Goal: Task Accomplishment & Management: Use online tool/utility

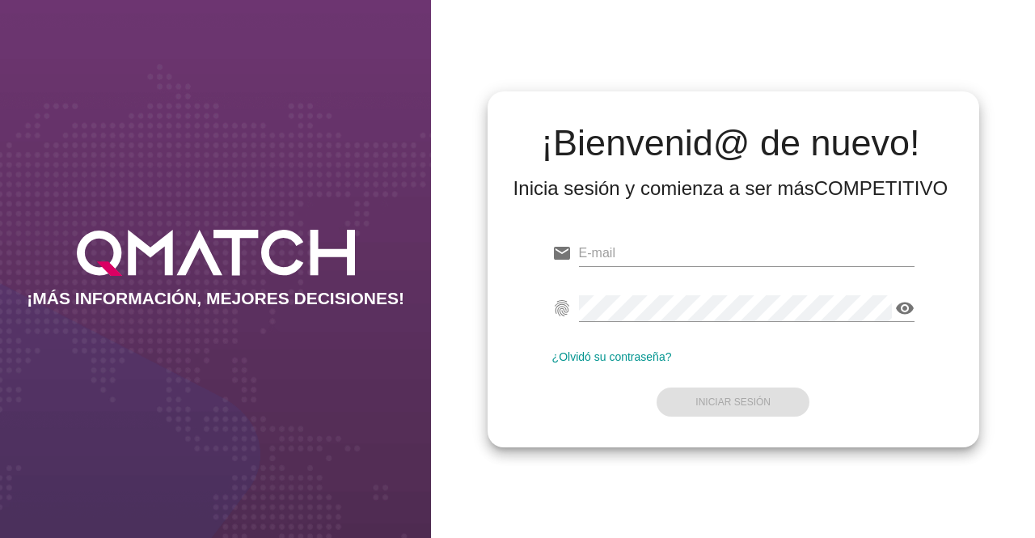
type input "[EMAIL_ADDRESS][DOMAIN_NAME]"
click at [716, 407] on form "email [EMAIL_ADDRESS][DOMAIN_NAME] fingerprint visibility ¿Olvidó su contraseña…" at bounding box center [733, 325] width 362 height 191
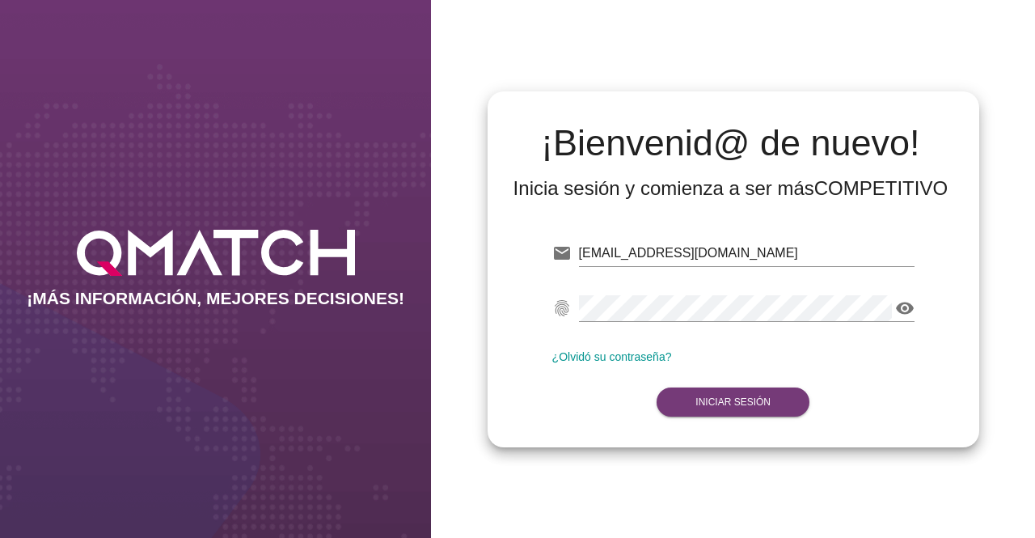
click at [717, 407] on strong "Iniciar Sesión" at bounding box center [732, 401] width 75 height 11
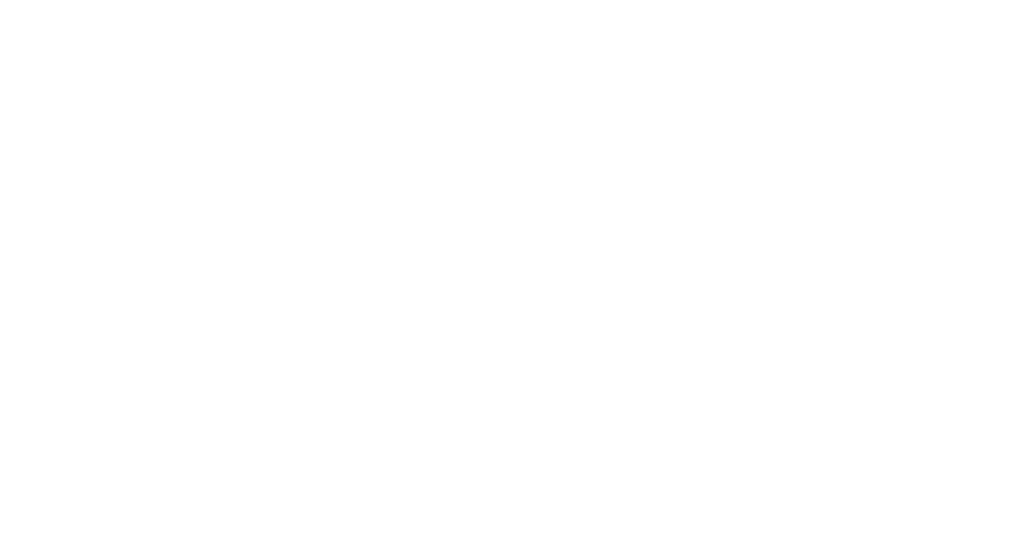
click at [750, 396] on strong "Iniciar Sesión" at bounding box center [732, 401] width 75 height 11
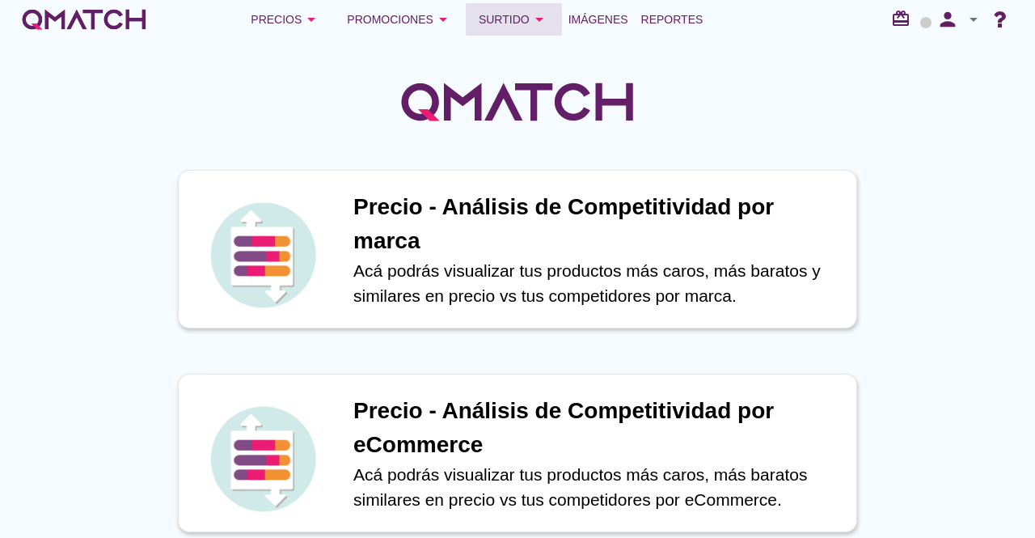
click at [511, 29] on button "Surtido arrow_drop_down" at bounding box center [514, 19] width 96 height 32
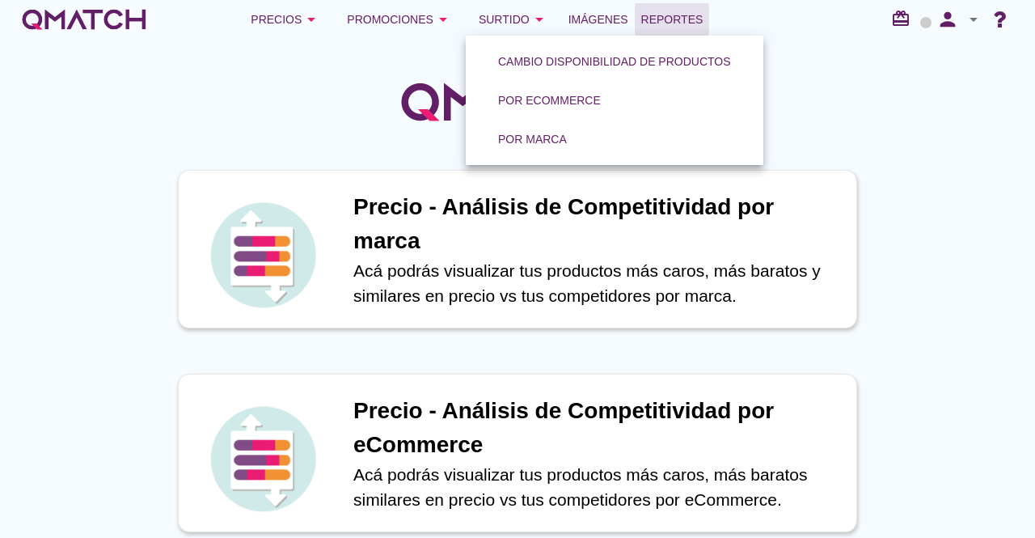
click at [651, 19] on span "Reportes" at bounding box center [672, 19] width 62 height 19
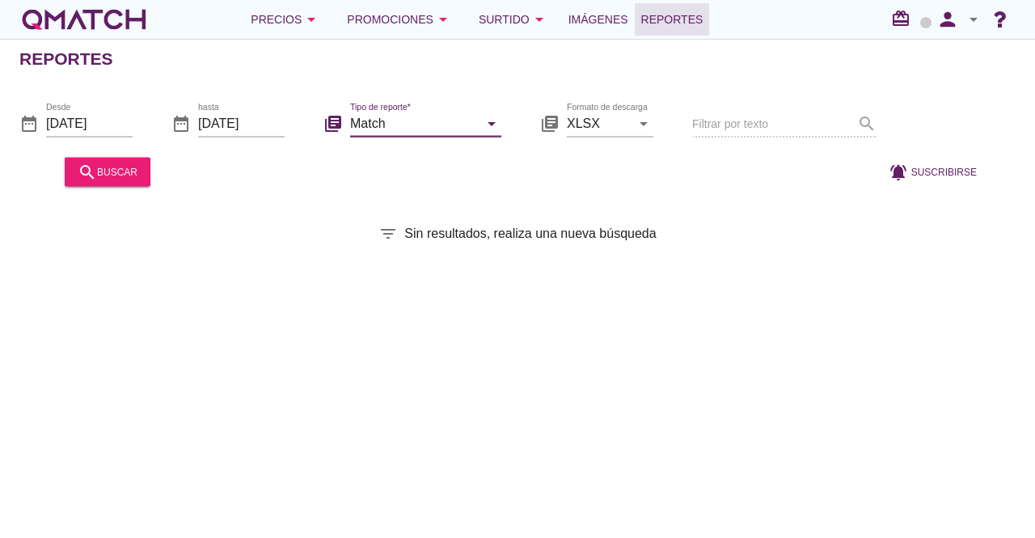
click at [435, 125] on input "Match" at bounding box center [414, 123] width 129 height 26
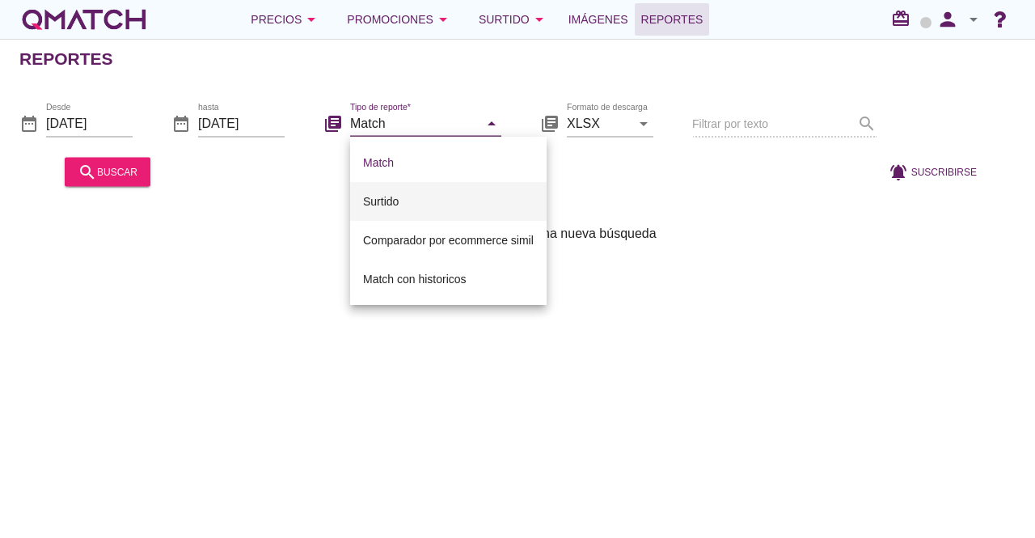
click at [462, 199] on div "Surtido" at bounding box center [448, 201] width 171 height 19
type input "Surtido"
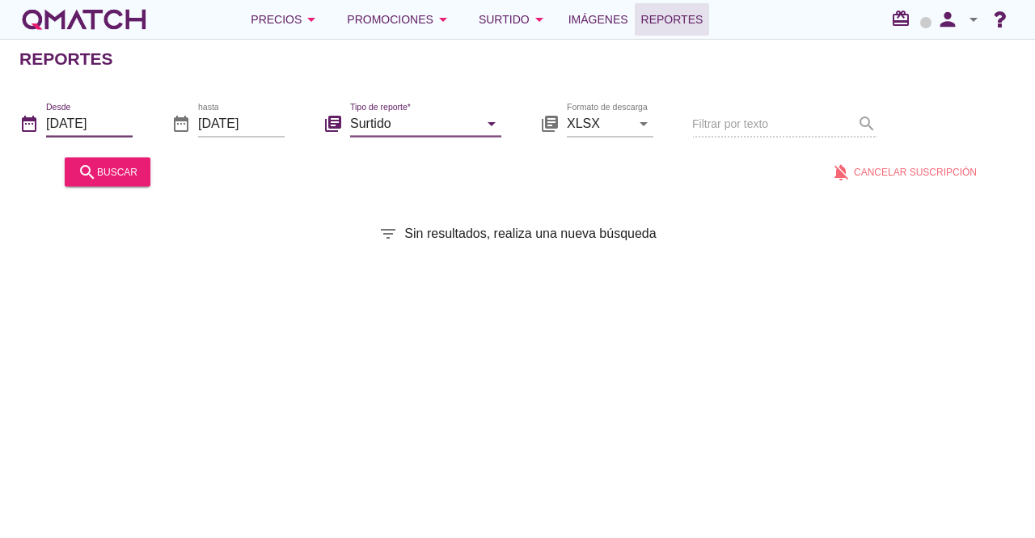
click at [84, 115] on input "[DATE]" at bounding box center [89, 123] width 87 height 26
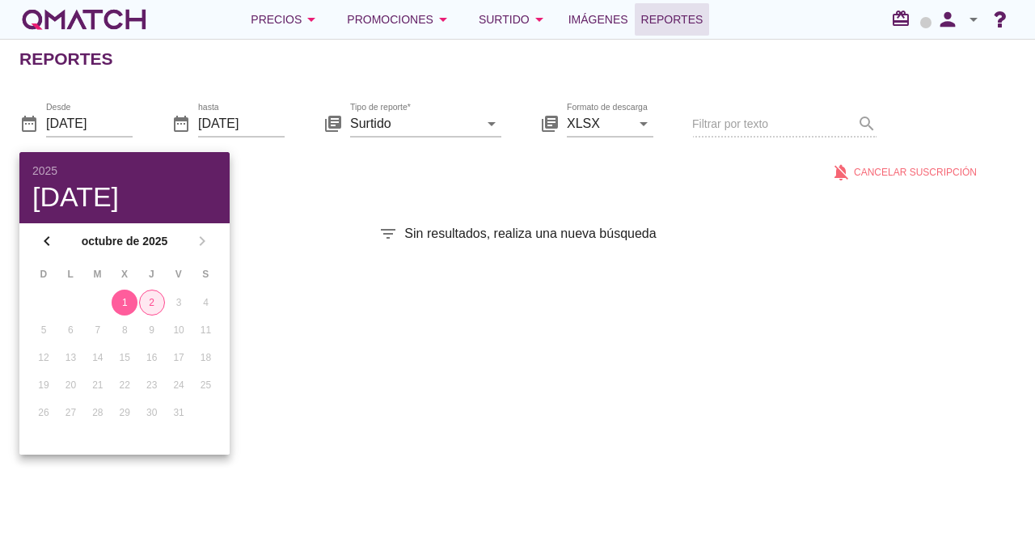
click at [152, 303] on div "2" at bounding box center [152, 302] width 24 height 15
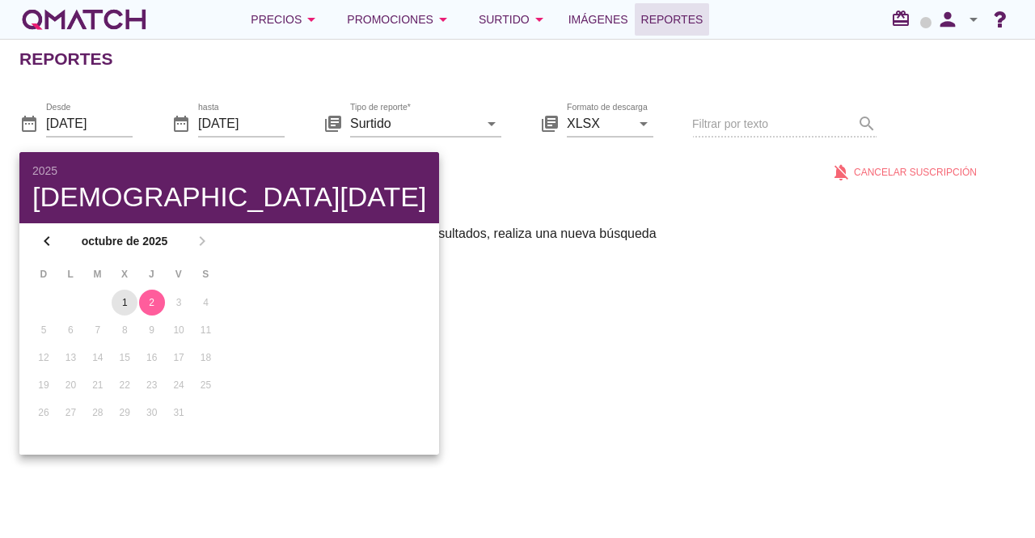
click at [129, 297] on div "1" at bounding box center [125, 302] width 26 height 15
type input "[DATE]"
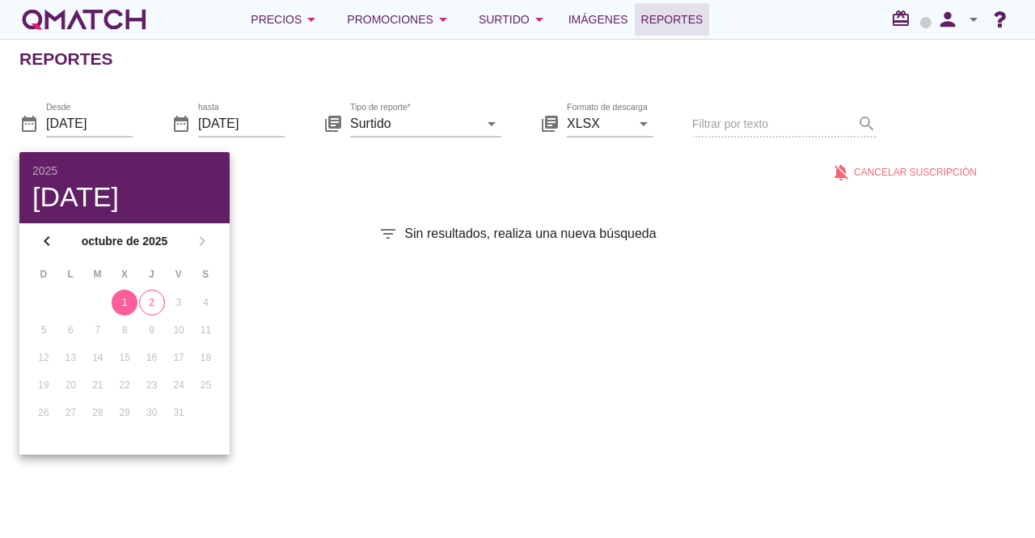
click at [478, 221] on div "Reportes date_range Desde [DATE] date_range hasta [DATE] library_books Tipo de …" at bounding box center [517, 288] width 1035 height 499
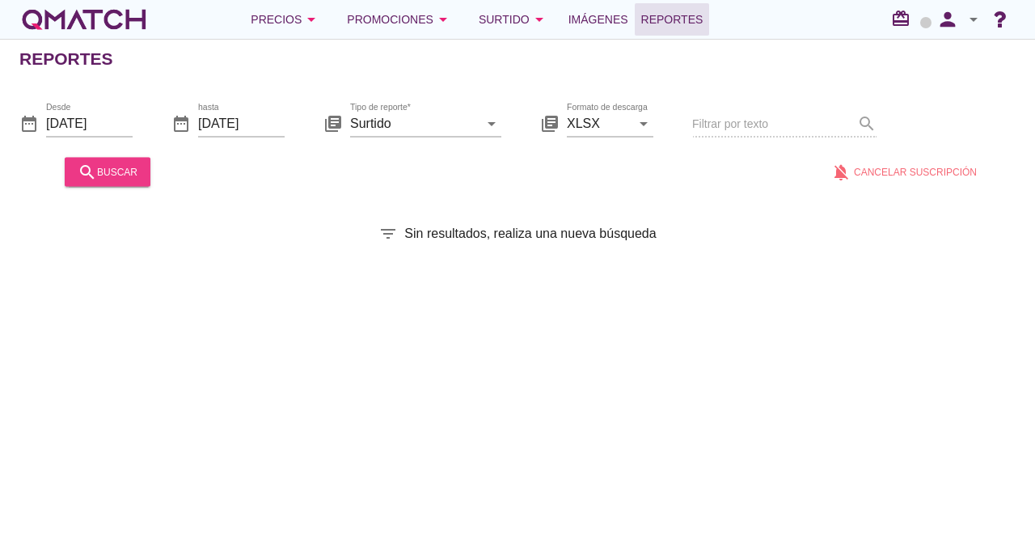
click at [110, 172] on div "search buscar" at bounding box center [108, 171] width 60 height 19
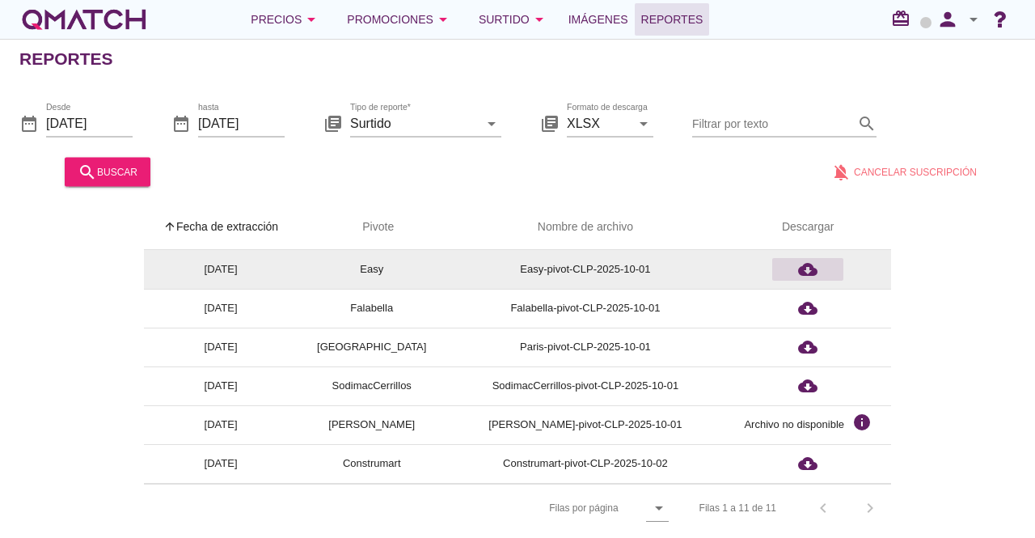
click at [809, 272] on icon "cloud_download" at bounding box center [807, 269] width 19 height 19
